Goal: Understand process/instructions: Learn how to perform a task or action

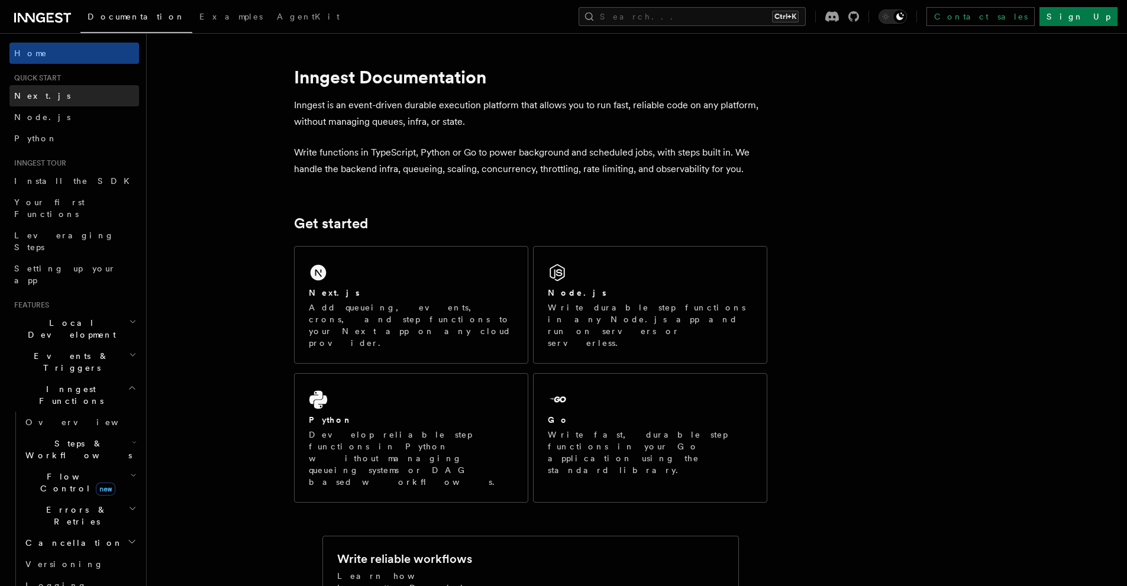
click at [84, 94] on link "Next.js" at bounding box center [74, 95] width 130 height 21
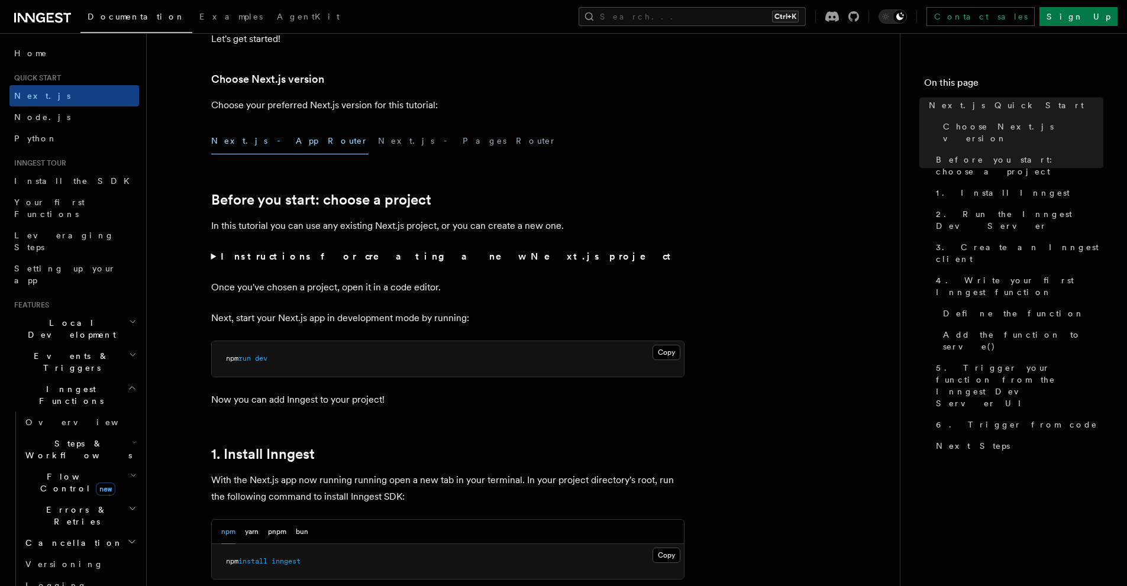
scroll to position [355, 0]
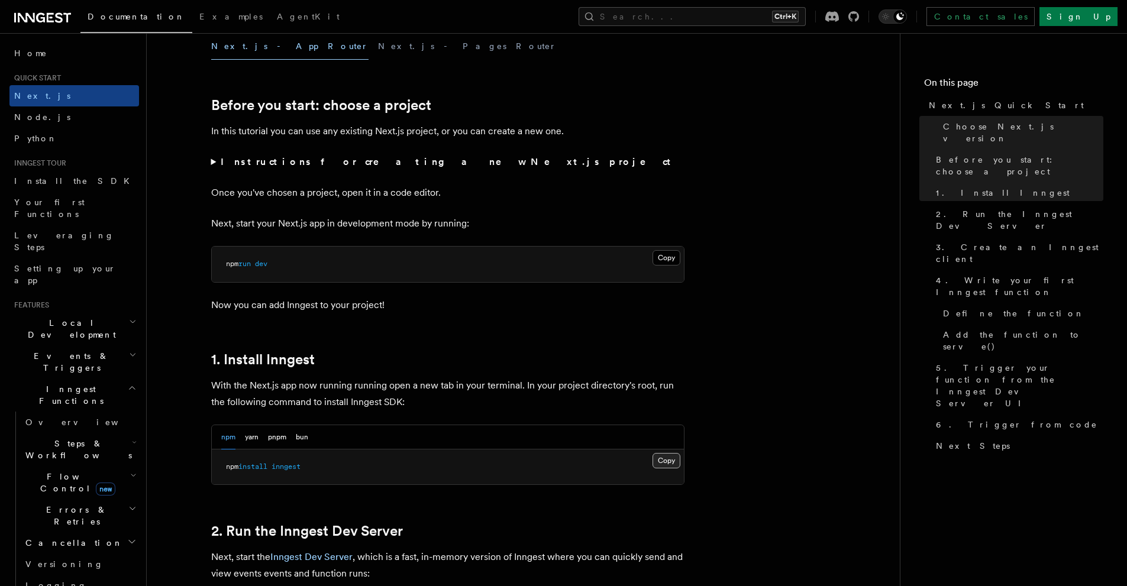
click at [671, 463] on button "Copy Copied" at bounding box center [667, 460] width 28 height 15
click at [664, 459] on button "Copy Copied" at bounding box center [667, 460] width 28 height 15
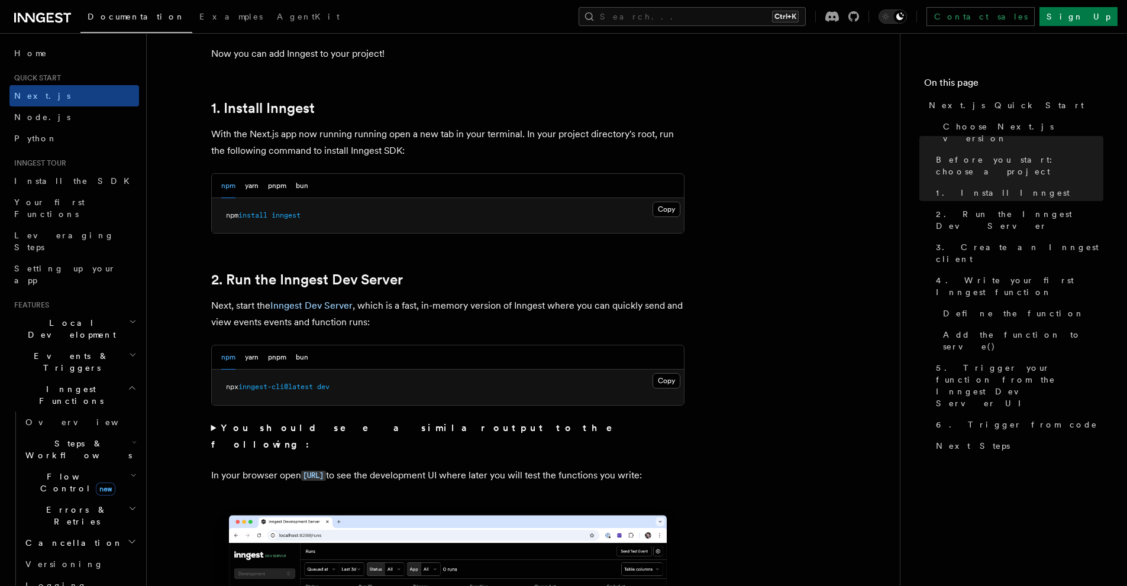
scroll to position [651, 0]
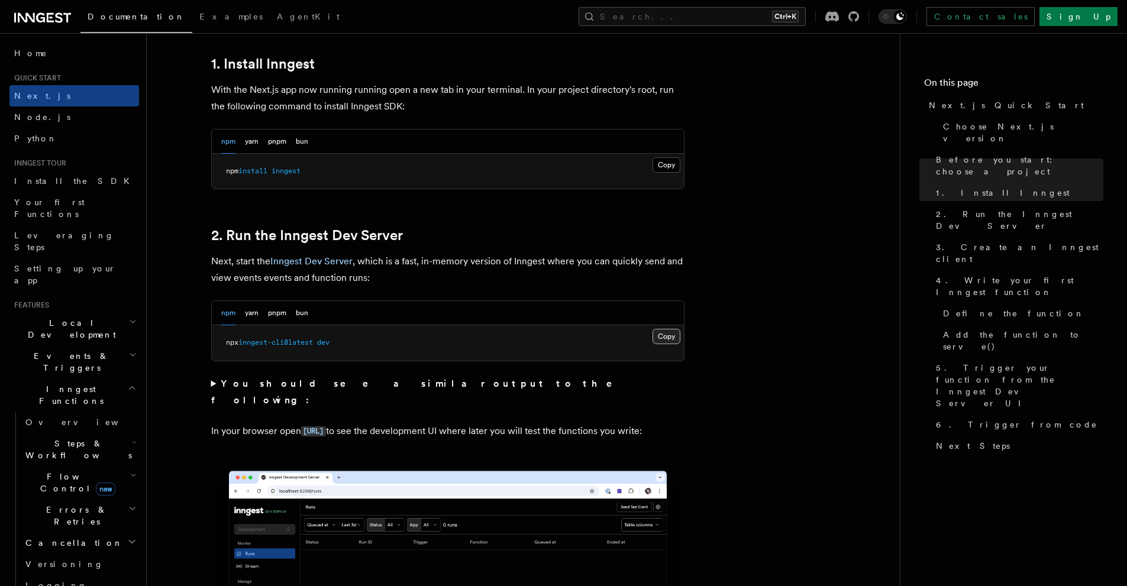
click at [668, 331] on button "Copy Copied" at bounding box center [667, 336] width 28 height 15
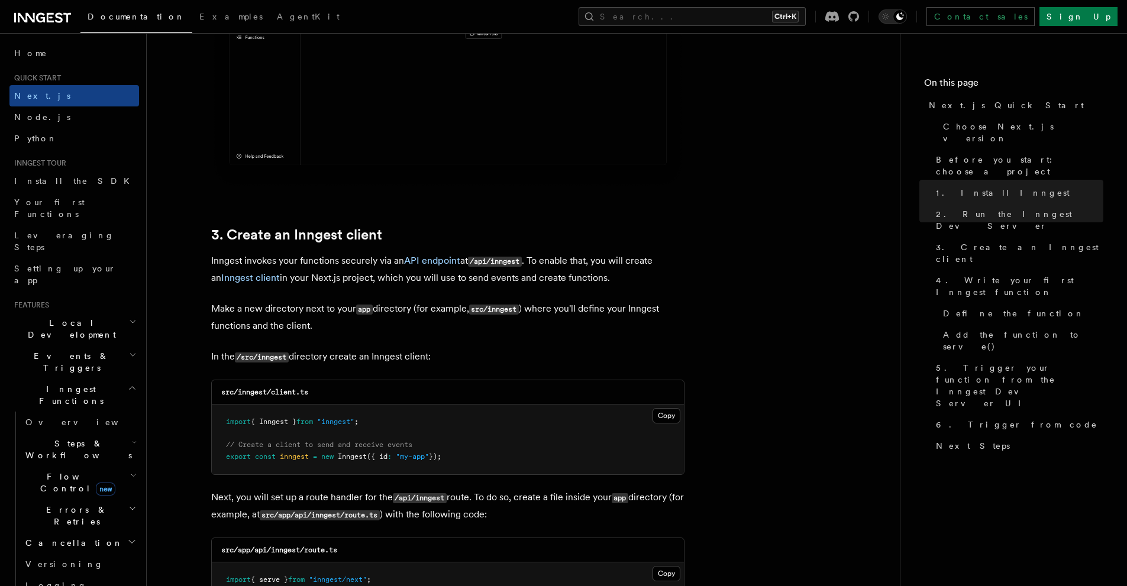
scroll to position [1361, 0]
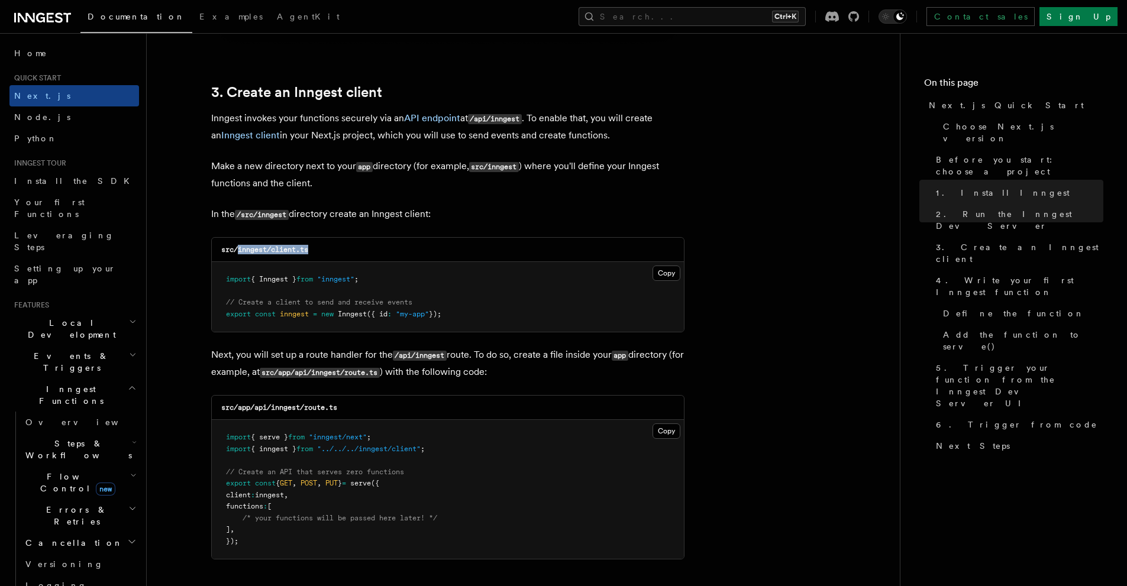
drag, startPoint x: 237, startPoint y: 250, endPoint x: 366, endPoint y: 250, distance: 129.0
click at [366, 250] on div "src/inngest/client.ts" at bounding box center [448, 250] width 472 height 24
copy code "inngest/client.ts"
click at [665, 272] on button "Copy Copied" at bounding box center [667, 273] width 28 height 15
drag, startPoint x: 272, startPoint y: 409, endPoint x: 422, endPoint y: 407, distance: 150.9
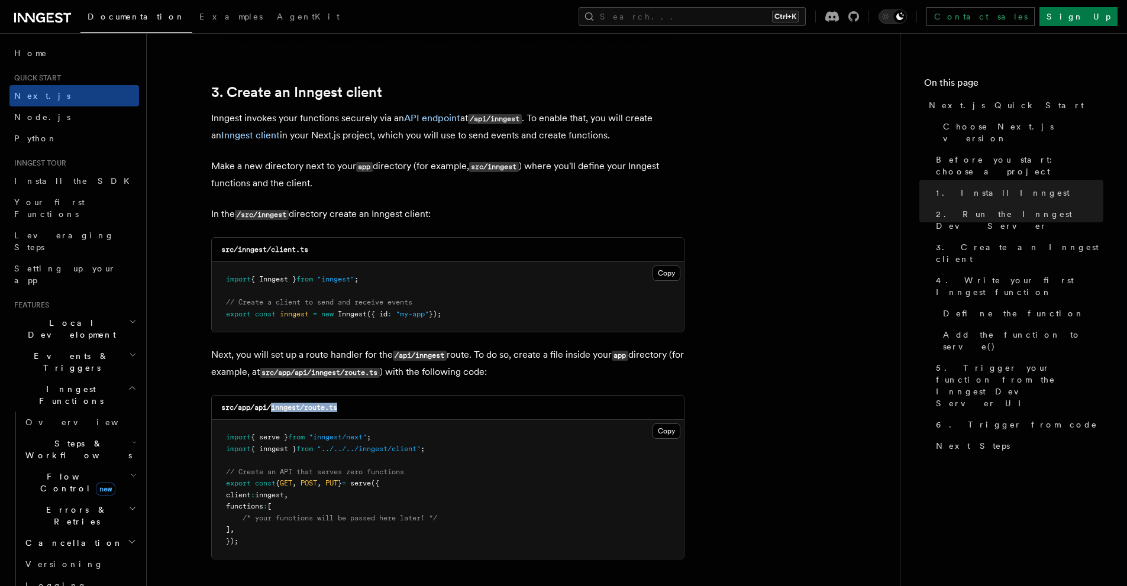
click at [422, 407] on div "src/app/api/inngest/route.ts" at bounding box center [448, 408] width 472 height 24
copy code "inngest/route.ts"
click at [664, 430] on button "Copy Copied" at bounding box center [667, 431] width 28 height 15
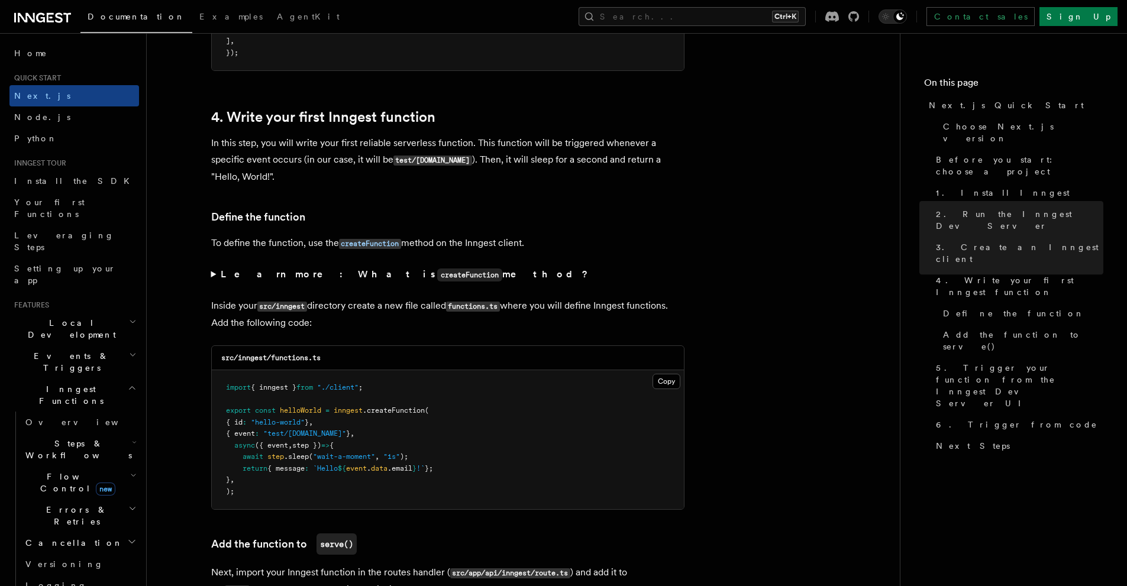
scroll to position [1893, 0]
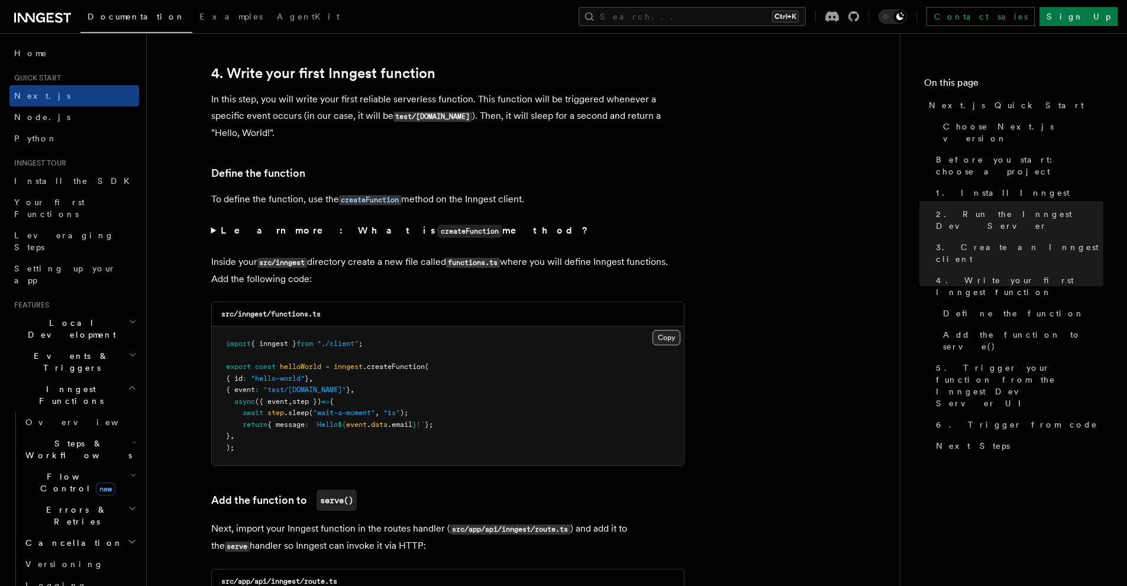
click at [661, 335] on button "Copy Copied" at bounding box center [667, 337] width 28 height 15
